Goal: Task Accomplishment & Management: Manage account settings

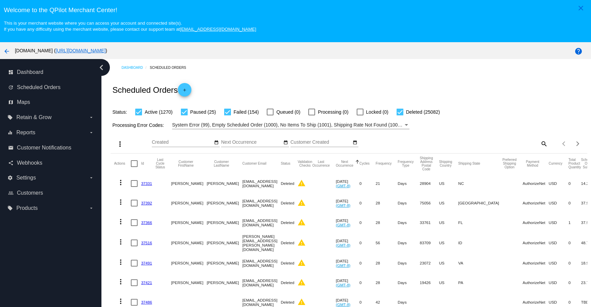
click at [539, 146] on mat-icon "search" at bounding box center [543, 144] width 8 height 10
click at [480, 143] on input "Search" at bounding box center [488, 142] width 119 height 5
paste input "[EMAIL_ADDRESS][DOMAIN_NAME]"
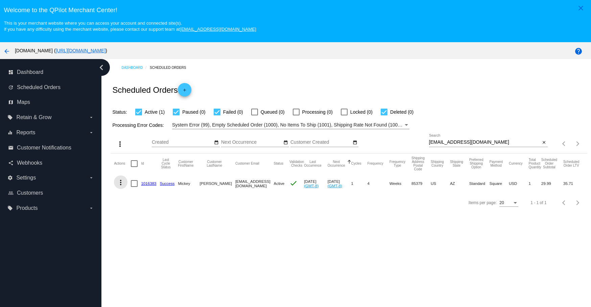
click at [118, 181] on mat-icon "more_vert" at bounding box center [121, 183] width 8 height 8
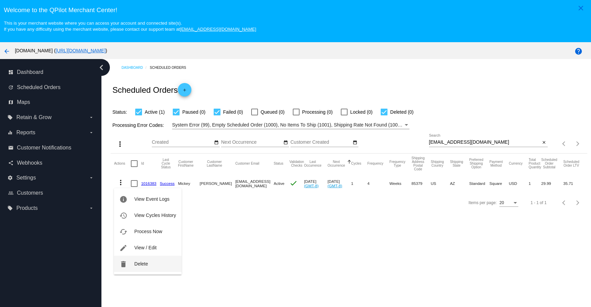
click at [134, 262] on button "delete Delete" at bounding box center [147, 264] width 67 height 16
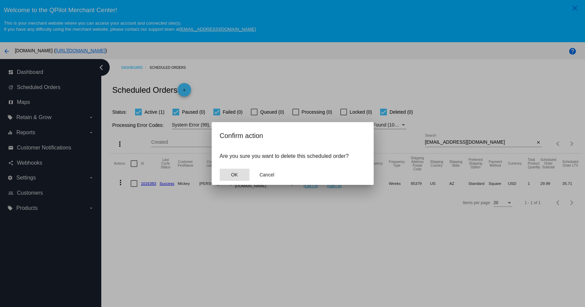
click at [236, 175] on span "OK" at bounding box center [234, 174] width 7 height 5
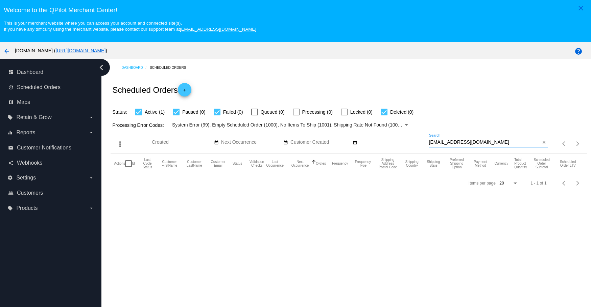
click at [498, 141] on input "[EMAIL_ADDRESS][DOMAIN_NAME]" at bounding box center [484, 142] width 111 height 5
type input "[EMAIL_ADDRESS][DOMAIN_NAME]"
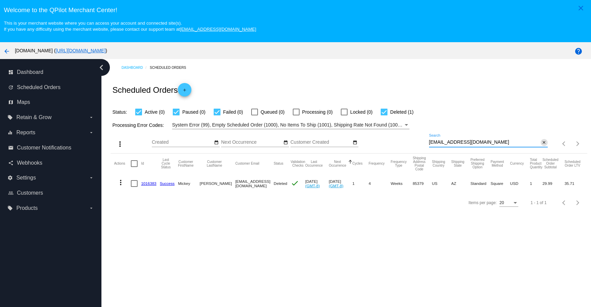
click at [541, 144] on mat-icon "close" at bounding box center [543, 142] width 5 height 5
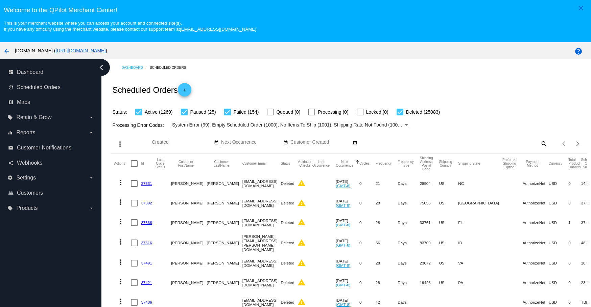
click at [539, 144] on mat-icon "search" at bounding box center [543, 144] width 8 height 10
click at [510, 144] on input "Search" at bounding box center [488, 142] width 119 height 5
paste input "[EMAIL_ADDRESS][DOMAIN_NAME]"
type input "[EMAIL_ADDRESS][DOMAIN_NAME]"
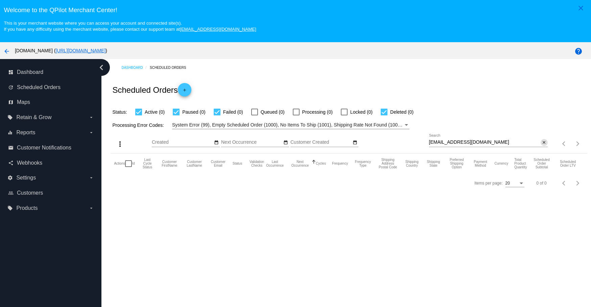
click at [541, 142] on mat-icon "close" at bounding box center [543, 142] width 5 height 5
